Goal: Task Accomplishment & Management: Complete application form

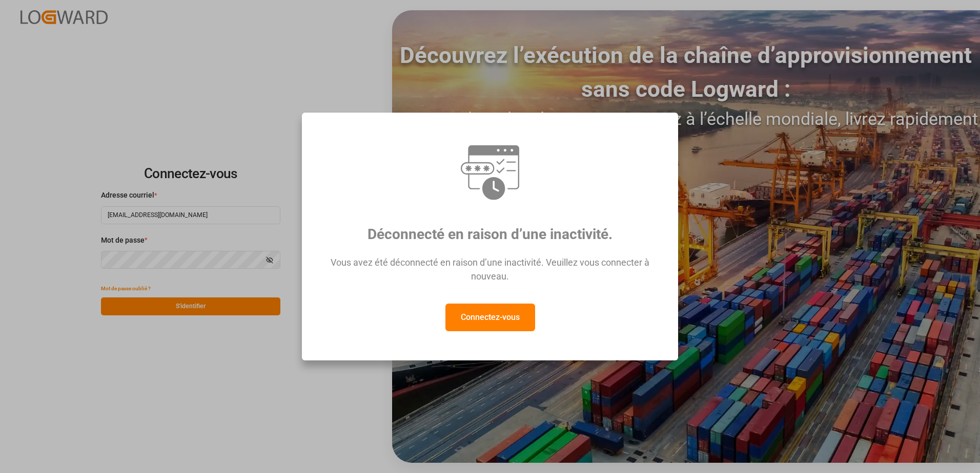
click at [457, 320] on button "Connectez-vous" at bounding box center [490, 318] width 90 height 28
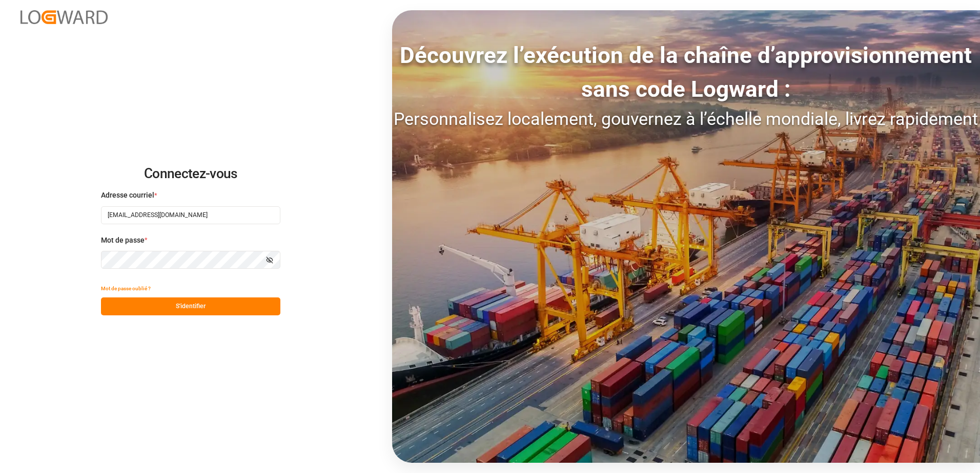
click at [236, 308] on button "S'identifier" at bounding box center [190, 307] width 179 height 18
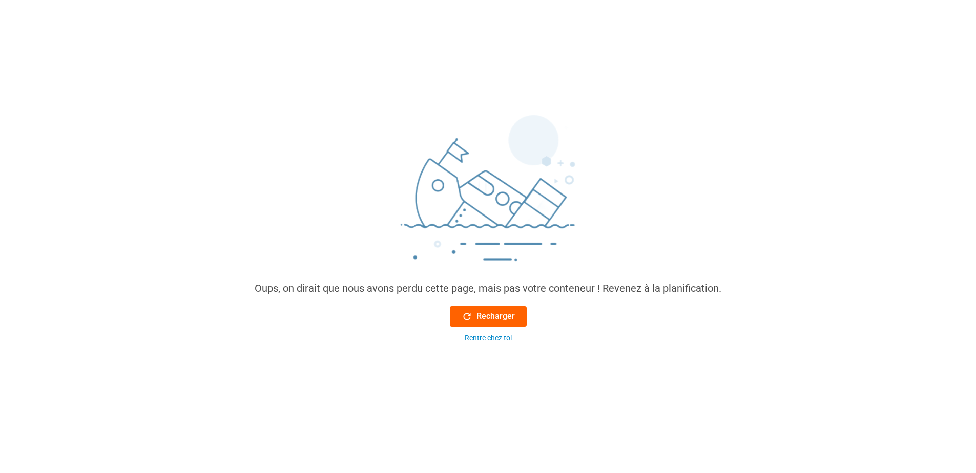
click at [512, 318] on font "Recharger" at bounding box center [496, 316] width 38 height 12
click at [496, 317] on font "Recharger" at bounding box center [496, 316] width 38 height 12
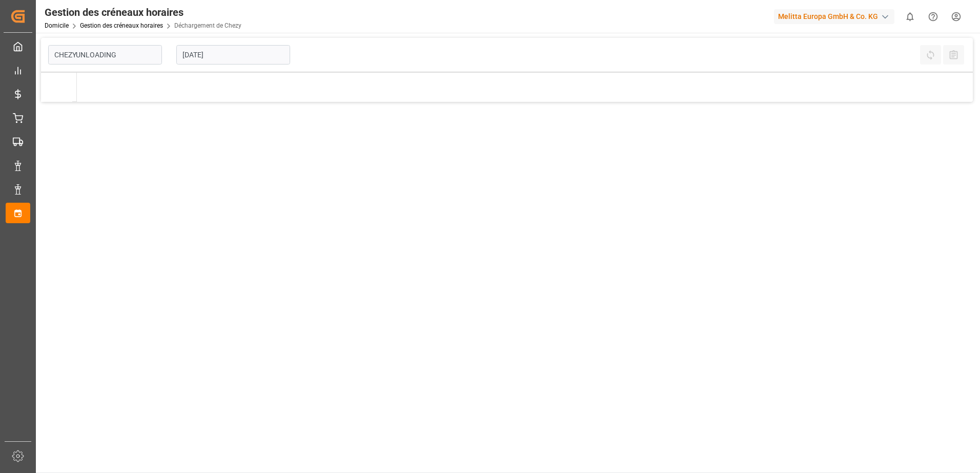
type input "Chezy Unloading"
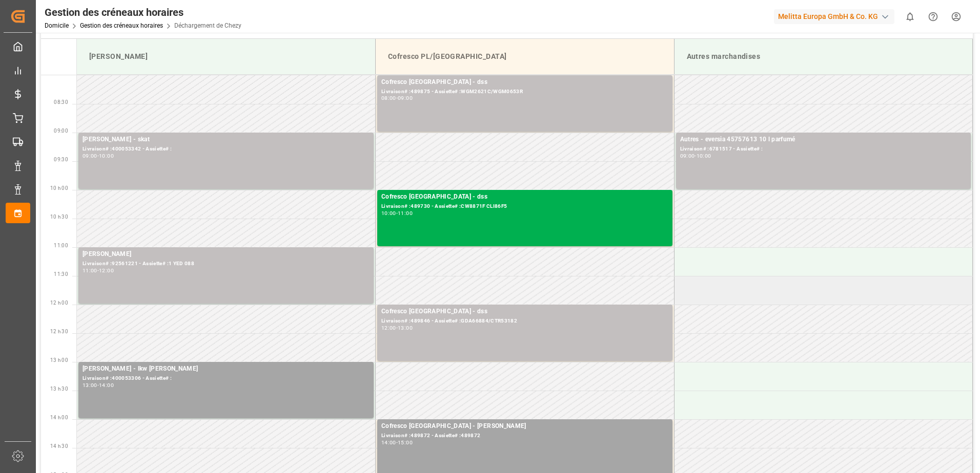
scroll to position [51, 0]
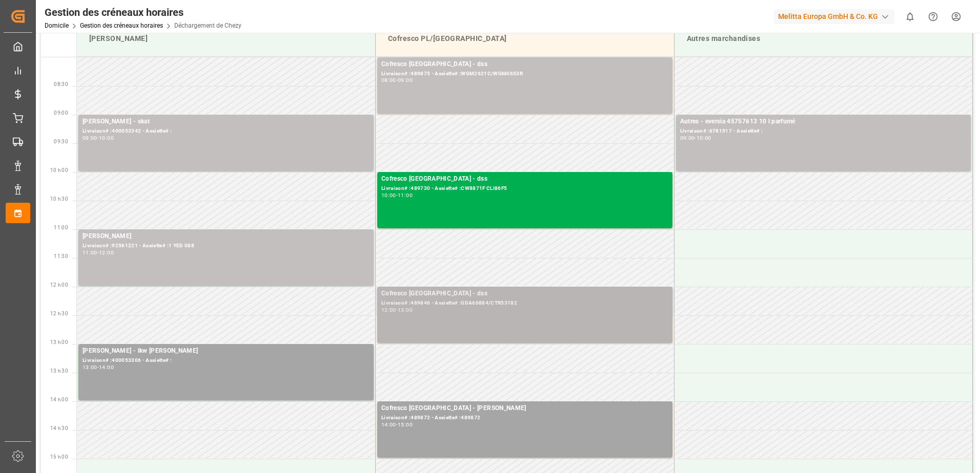
click at [526, 307] on div "Cofresco Pologne - dss Livraison# :489846 - Assiette# :GDA66884/CTR53182 12:00 …" at bounding box center [524, 315] width 287 height 52
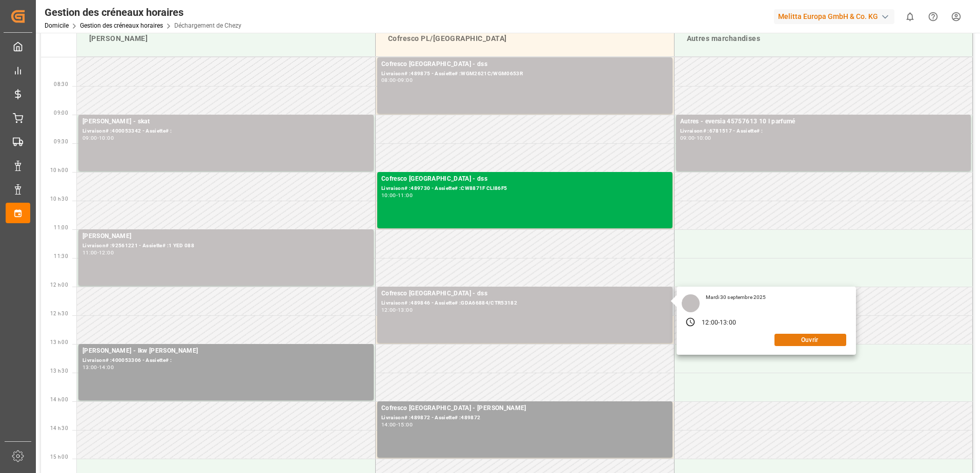
click at [788, 340] on button "Ouvrir" at bounding box center [810, 340] width 72 height 12
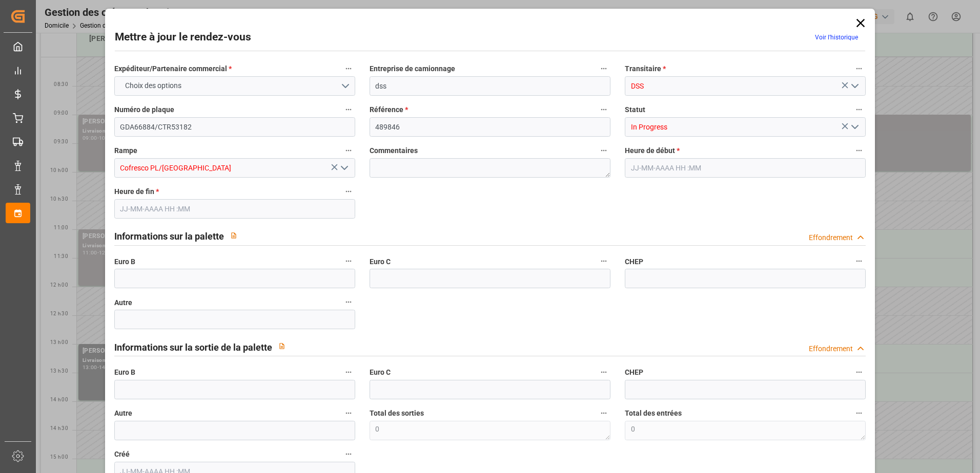
type input "[DATE] 12:00"
type input "[DATE] 13:00"
type input "[DATE] 09:09"
click at [855, 125] on icon "Ouvrir le menu" at bounding box center [854, 127] width 12 height 12
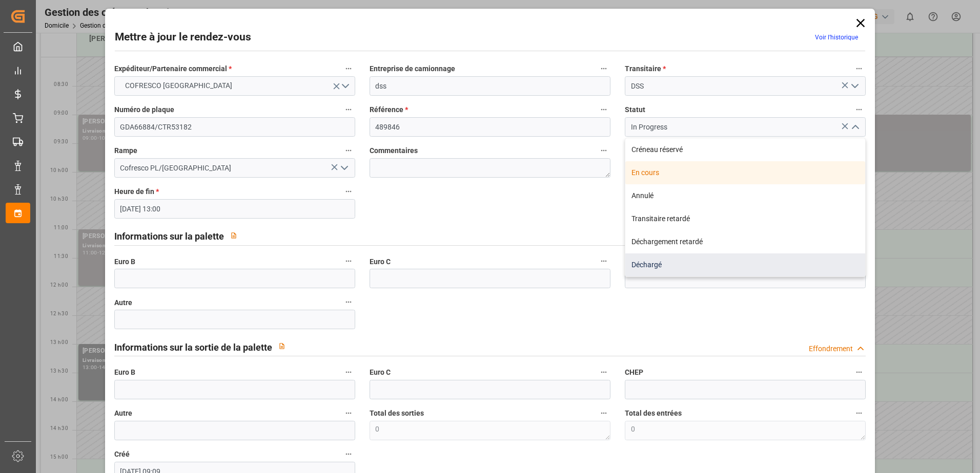
click at [656, 267] on div "Déchargé" at bounding box center [745, 265] width 240 height 23
type input "Unloaded"
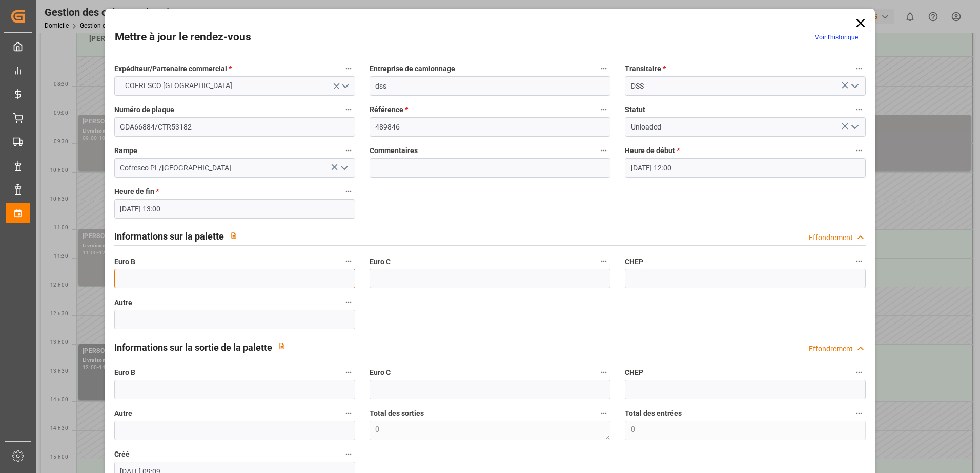
click at [184, 280] on input "text" at bounding box center [234, 278] width 241 height 19
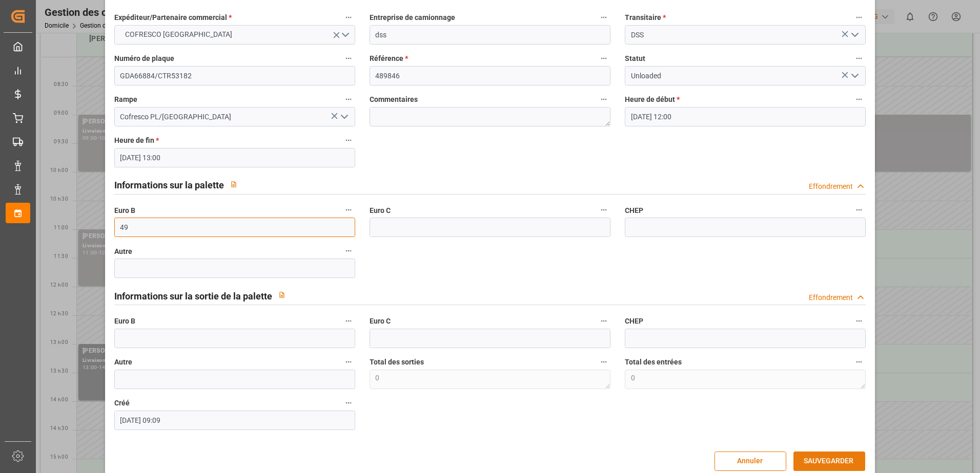
type input "49"
click at [796, 461] on button "SAUVEGARDER" at bounding box center [829, 461] width 72 height 19
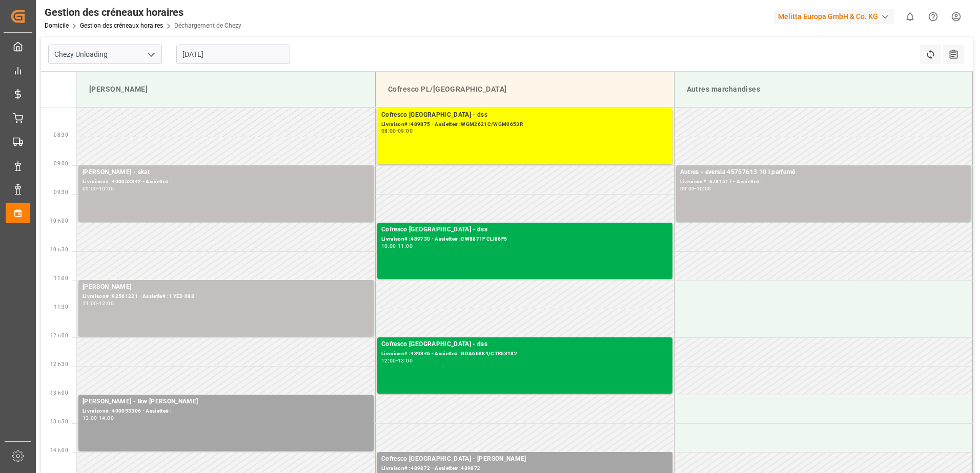
scroll to position [0, 0]
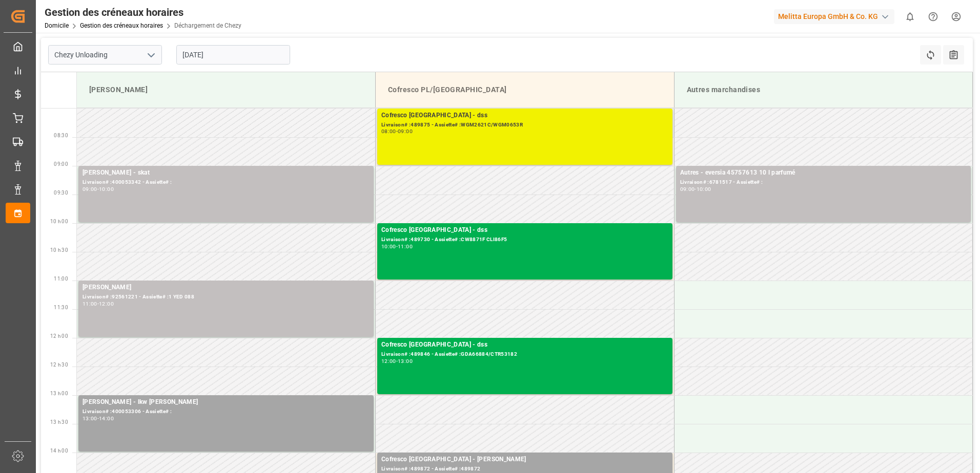
click at [595, 132] on div "08:00 - 09:00" at bounding box center [524, 132] width 287 height 6
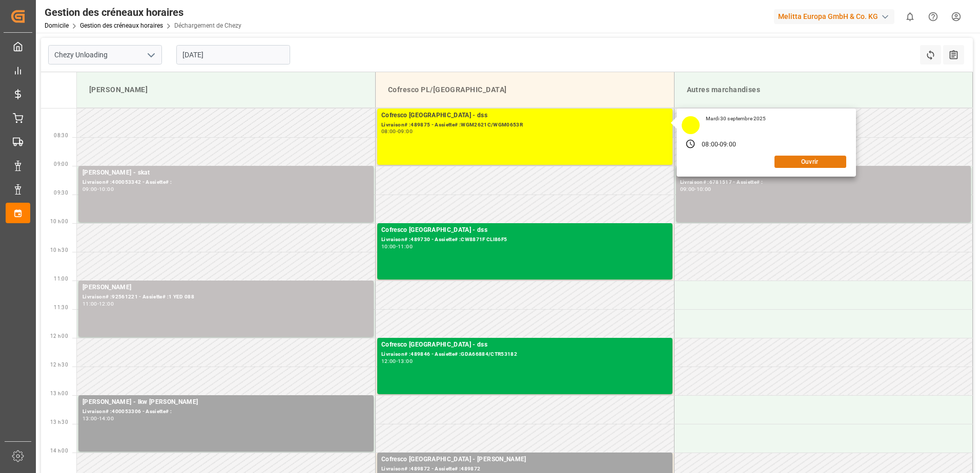
click at [805, 161] on button "Ouvrir" at bounding box center [810, 162] width 72 height 12
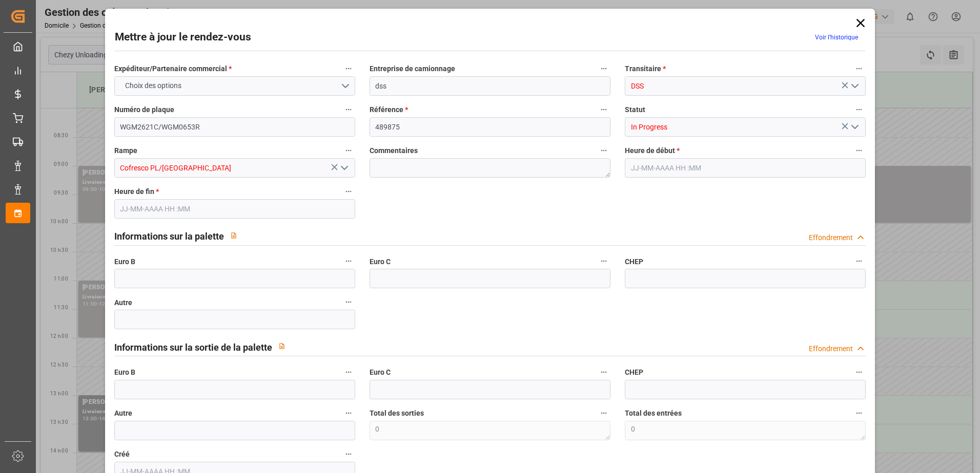
type input "[DATE] 08:00"
type input "[DATE] 09:00"
type input "[DATE] 13:07"
click at [852, 125] on icon "Ouvrir le menu" at bounding box center [854, 127] width 12 height 12
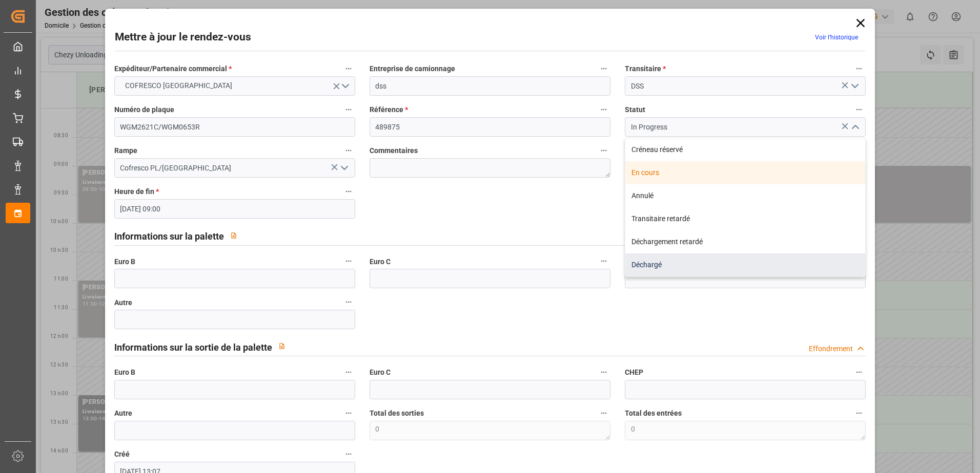
click at [628, 264] on div "Déchargé" at bounding box center [745, 265] width 240 height 23
type input "Unloaded"
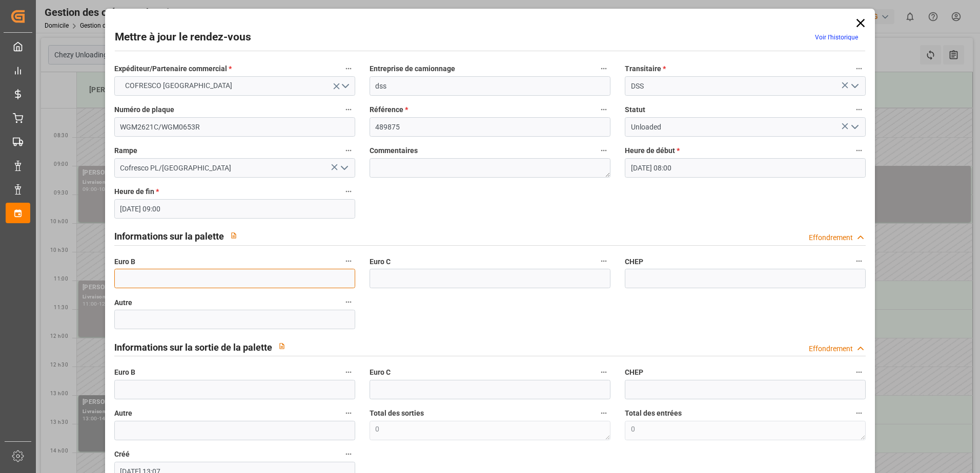
click at [149, 275] on input "text" at bounding box center [234, 278] width 241 height 19
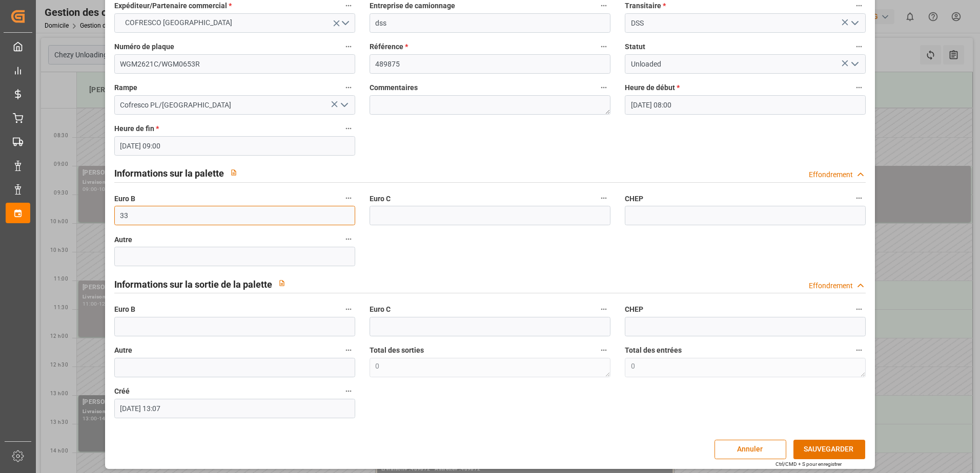
scroll to position [68, 0]
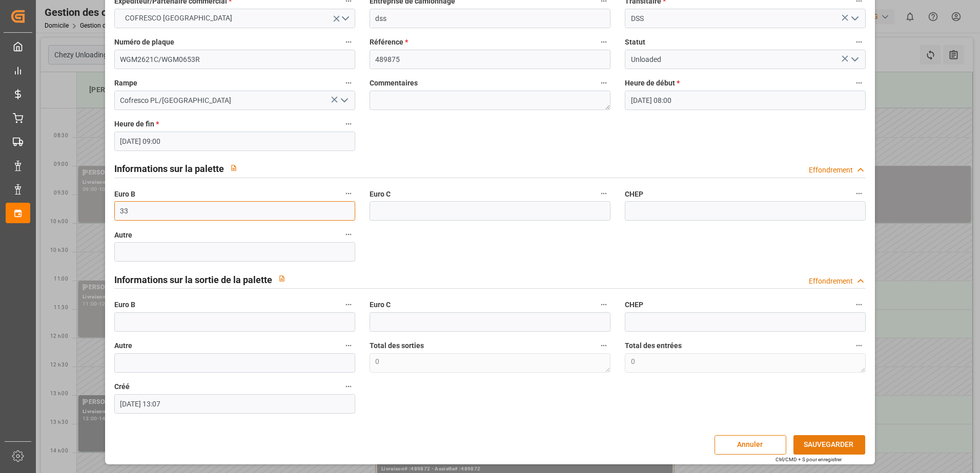
type input "33"
click at [804, 444] on button "SAUVEGARDER" at bounding box center [829, 445] width 72 height 19
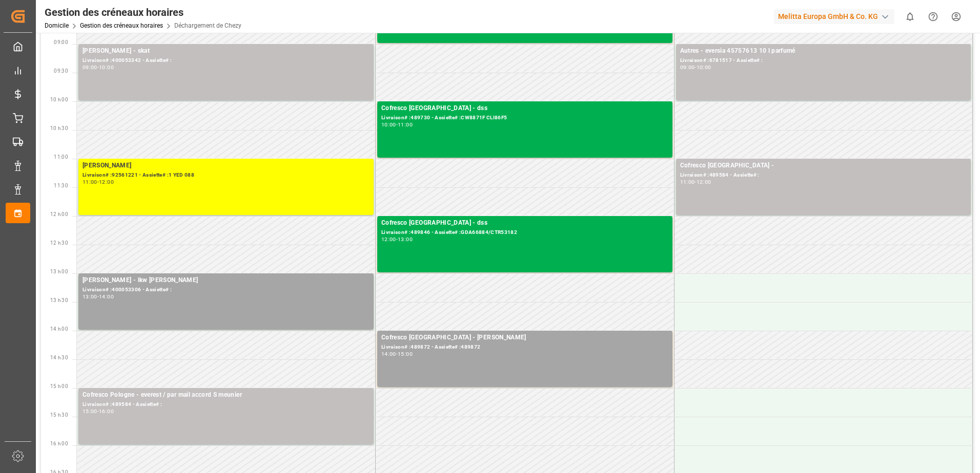
scroll to position [154, 0]
